Goal: Information Seeking & Learning: Compare options

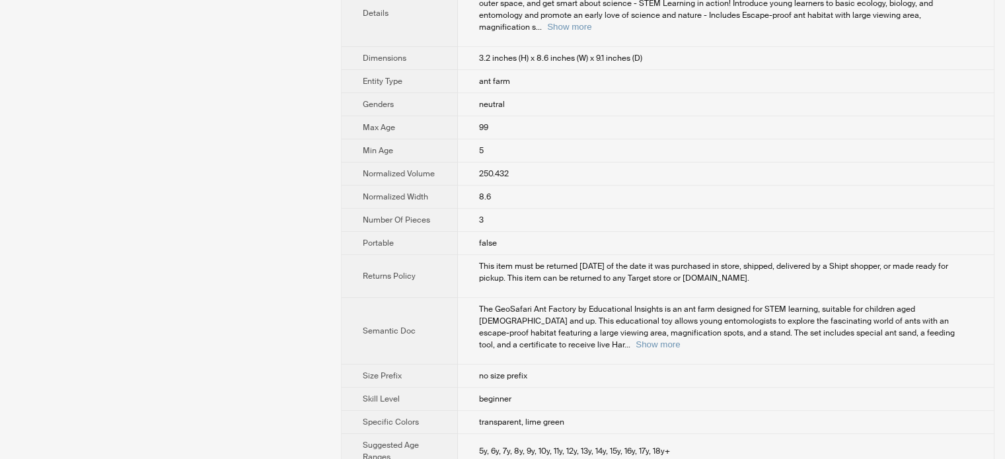
scroll to position [589, 0]
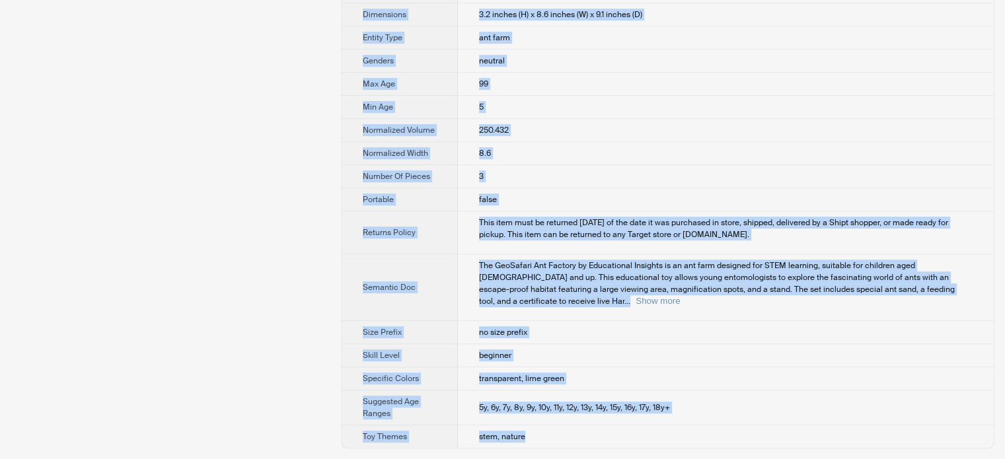
drag, startPoint x: 360, startPoint y: 44, endPoint x: 632, endPoint y: 436, distance: 476.8
copy tbody "Brand Name Educational Insights Product Name Educational Insights GeoSafari Ant…"
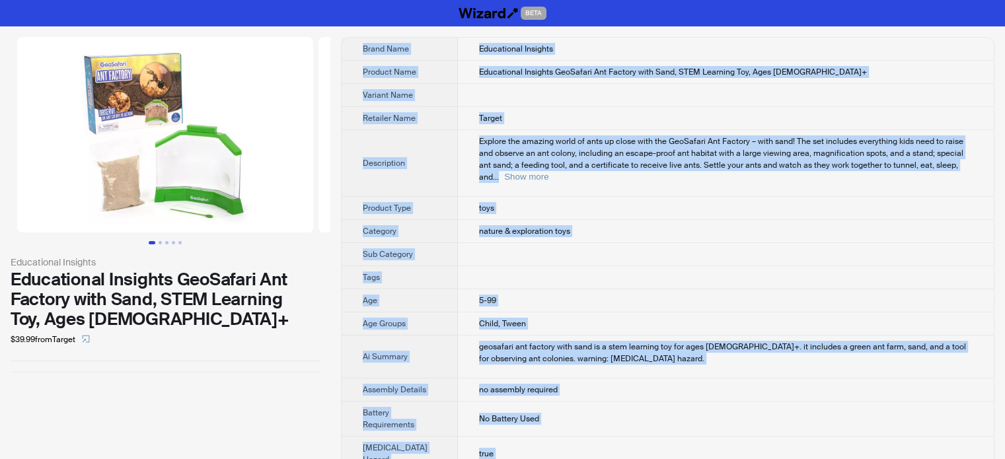
scroll to position [0, 0]
click at [161, 244] on button "Go to slide 2" at bounding box center [160, 242] width 3 height 3
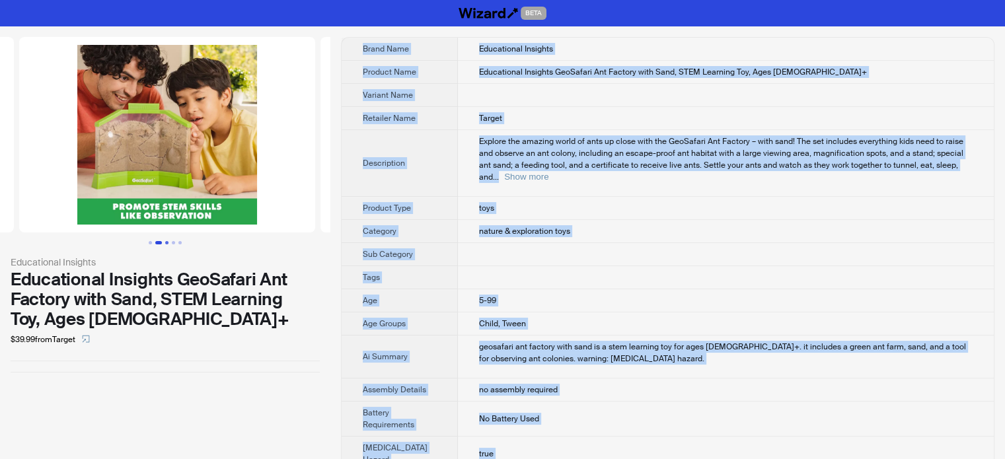
scroll to position [0, 301]
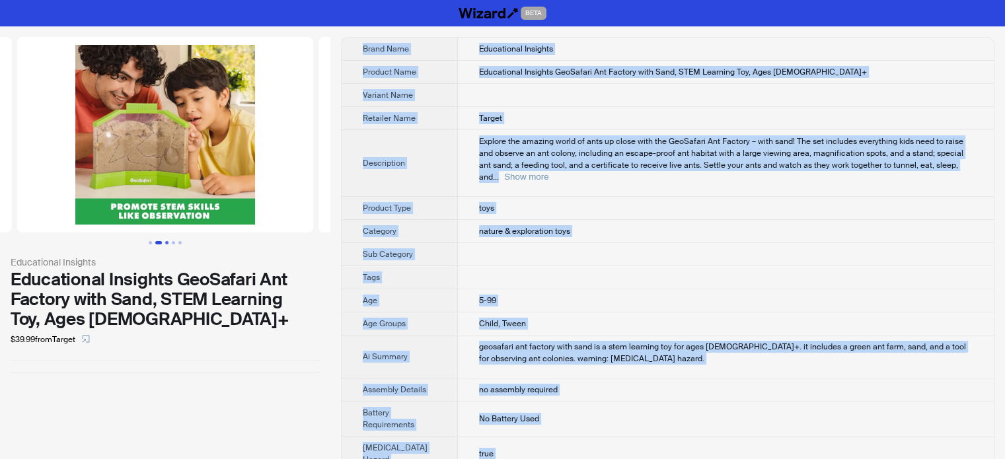
click at [167, 243] on button "Go to slide 3" at bounding box center [166, 242] width 3 height 3
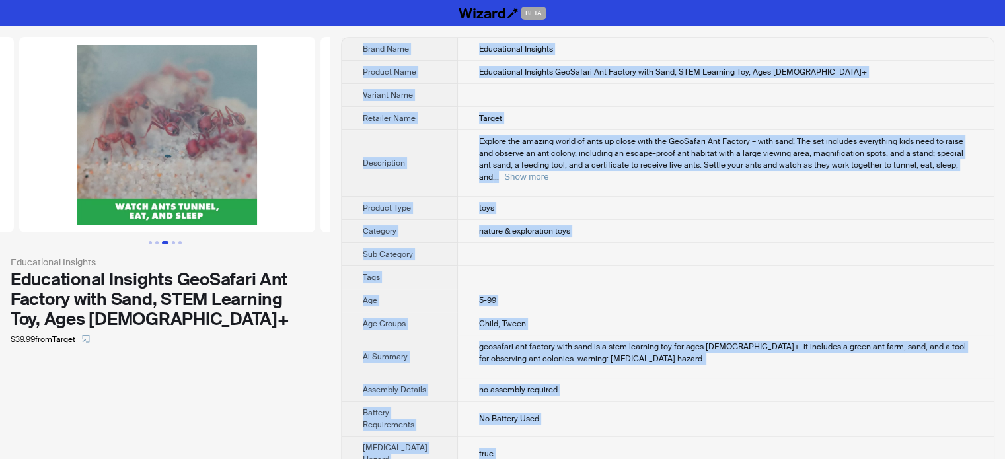
scroll to position [0, 603]
click at [174, 242] on button "Go to slide 4" at bounding box center [173, 242] width 3 height 3
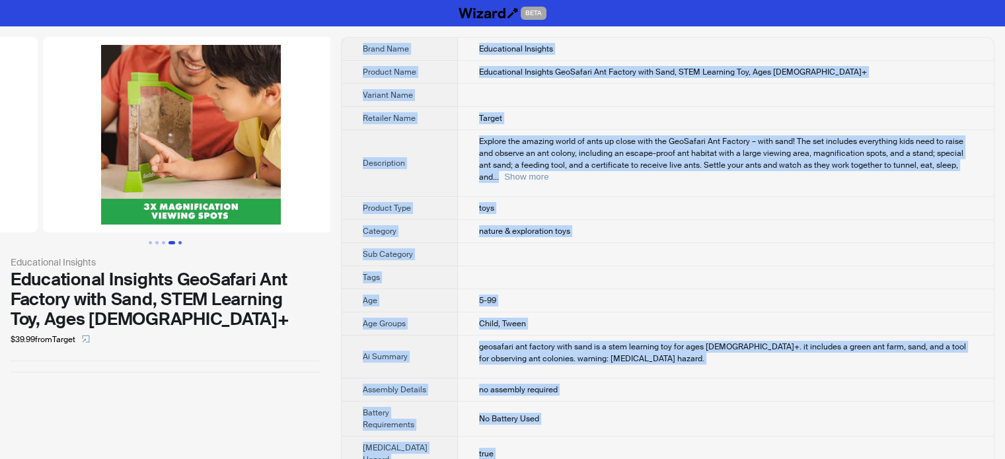
scroll to position [0, 904]
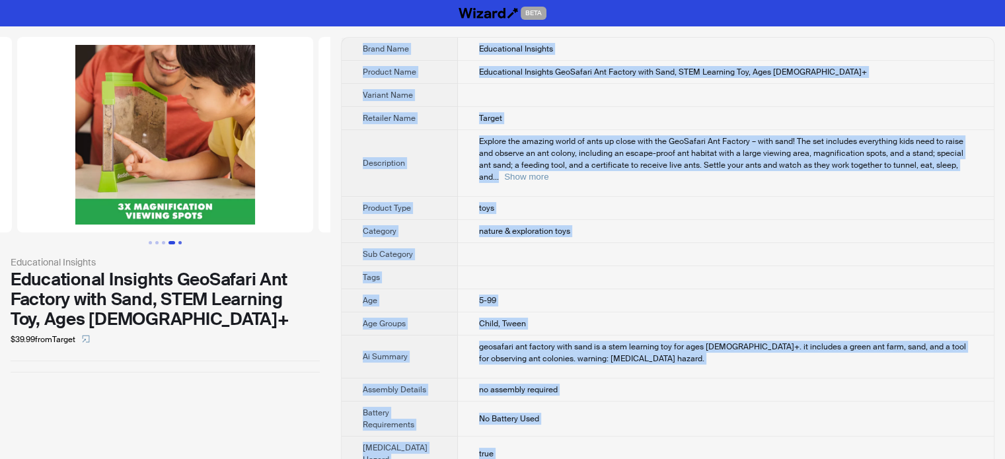
click at [182, 243] on button "Go to slide 5" at bounding box center [179, 242] width 3 height 3
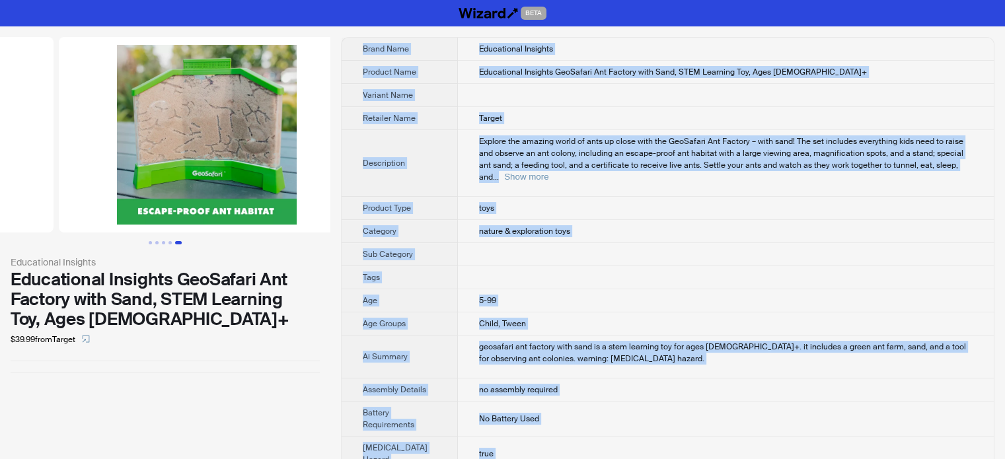
scroll to position [0, 1205]
